Goal: Navigation & Orientation: Find specific page/section

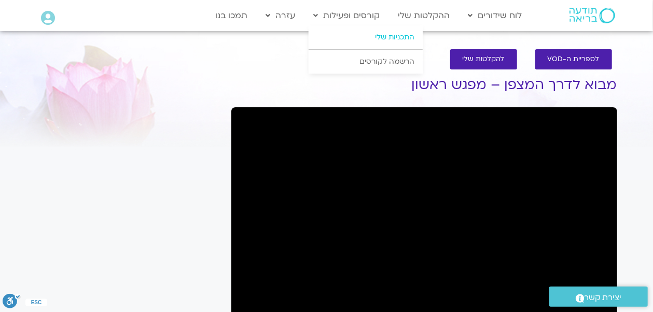
click at [387, 39] on link "התכניות שלי" at bounding box center [365, 37] width 114 height 24
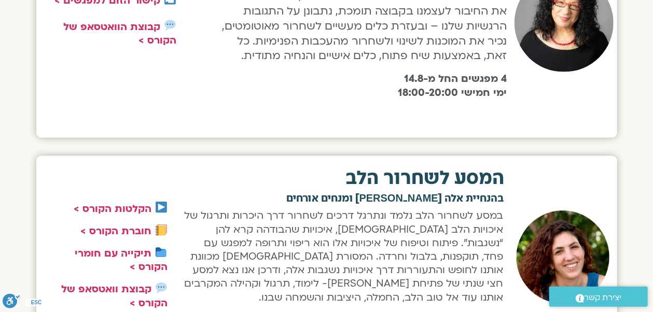
scroll to position [726, 0]
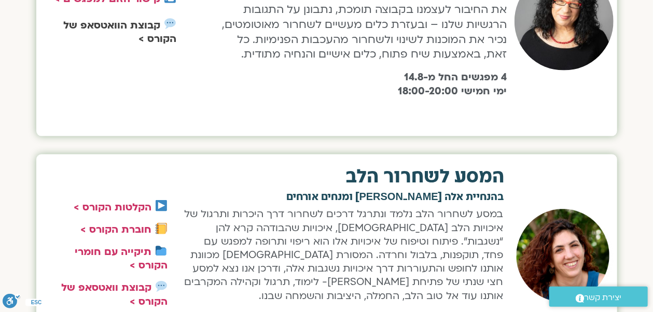
click at [151, 46] on link "קבוצת הוואטסאפ של הקורס >" at bounding box center [119, 32] width 113 height 27
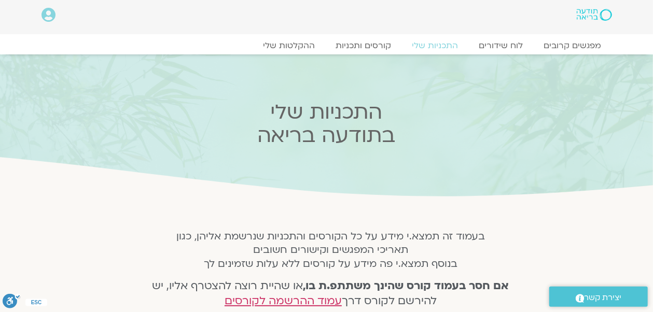
scroll to position [0, 0]
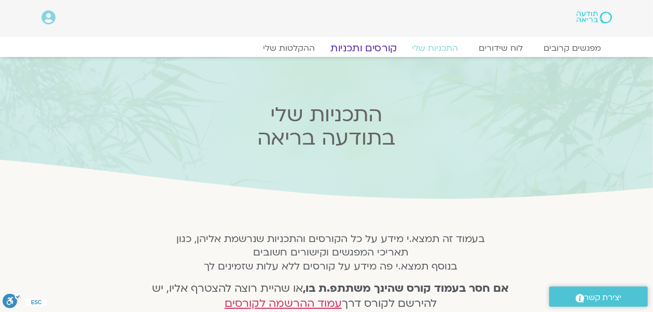
click at [380, 49] on link "קורסים ותכניות" at bounding box center [363, 48] width 91 height 12
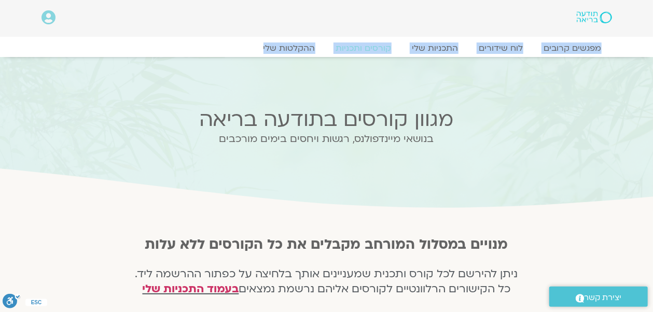
drag, startPoint x: 131, startPoint y: 40, endPoint x: 136, endPoint y: 60, distance: 20.4
click at [124, 50] on div "Main Menu אזור אישי הזמנות התנתקות פרטי המורה הוספת אירוע מפגשים קרובים לוח שיד…" at bounding box center [326, 28] width 653 height 57
